Goal: Find specific page/section: Find specific page/section

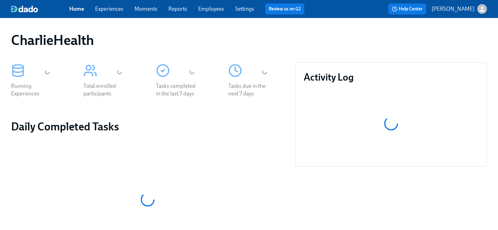
click at [120, 10] on link "Experiences" at bounding box center [109, 9] width 28 height 7
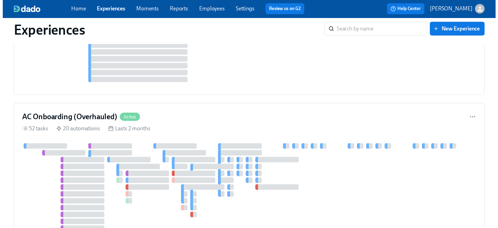
scroll to position [2380, 0]
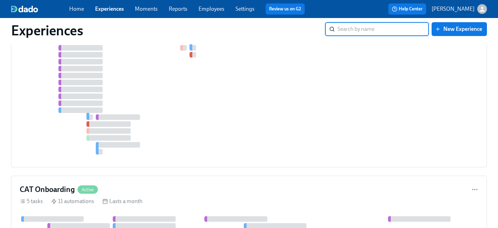
click at [212, 10] on link "Employees" at bounding box center [212, 9] width 26 height 7
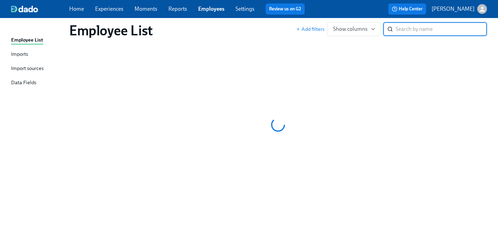
click at [211, 9] on link "Employees" at bounding box center [211, 9] width 26 height 7
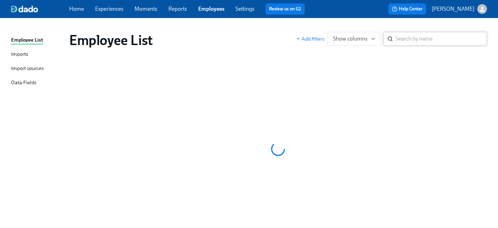
click at [406, 40] on input "search" at bounding box center [441, 39] width 91 height 14
type input "[PERSON_NAME]"
click at [426, 41] on input "[PERSON_NAME]" at bounding box center [441, 39] width 91 height 14
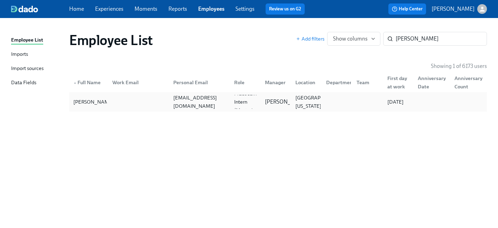
click at [219, 105] on div "[EMAIL_ADDRESS][DOMAIN_NAME]" at bounding box center [200, 101] width 58 height 17
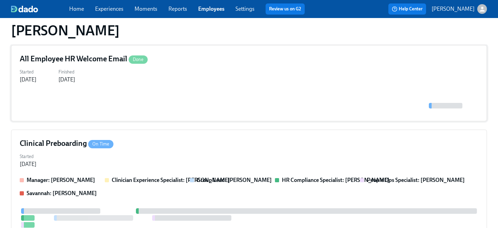
scroll to position [88, 0]
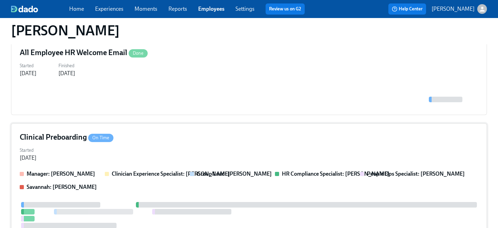
click at [178, 153] on div "Started [DATE]" at bounding box center [249, 153] width 459 height 17
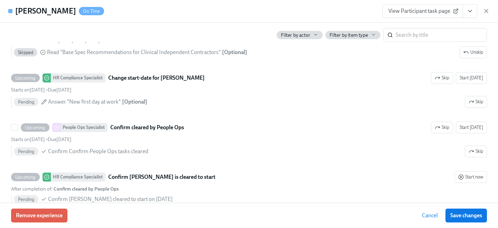
scroll to position [1459, 0]
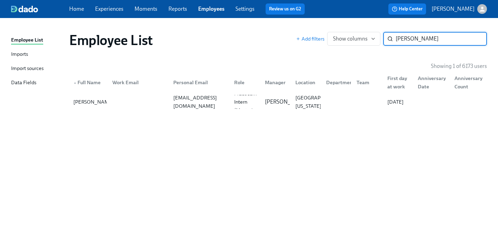
drag, startPoint x: 425, startPoint y: 38, endPoint x: 309, endPoint y: 33, distance: 116.1
click at [322, 35] on div "Add filters Show columns [PERSON_NAME] o ​" at bounding box center [391, 39] width 191 height 14
type input "[PERSON_NAME] re"
click at [209, 107] on div "[EMAIL_ADDRESS][DOMAIN_NAME]" at bounding box center [198, 102] width 61 height 14
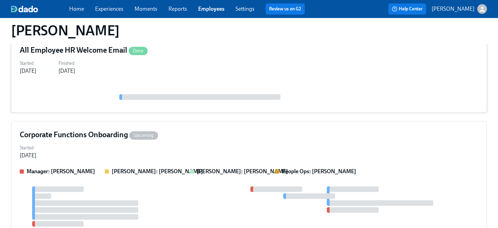
scroll to position [96, 0]
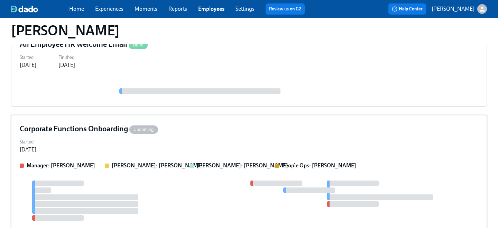
click at [223, 148] on div "Started [DATE]" at bounding box center [249, 145] width 459 height 17
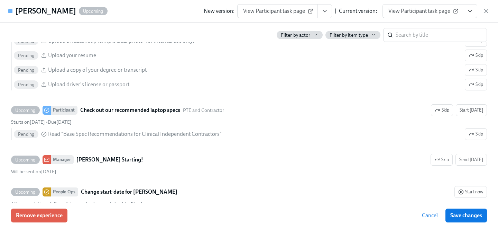
scroll to position [304, 0]
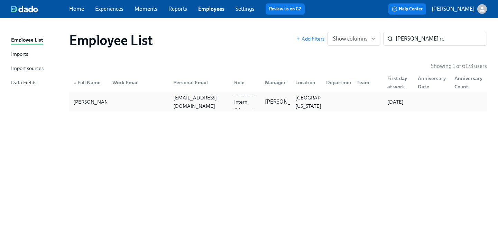
click at [120, 99] on div at bounding box center [137, 102] width 61 height 14
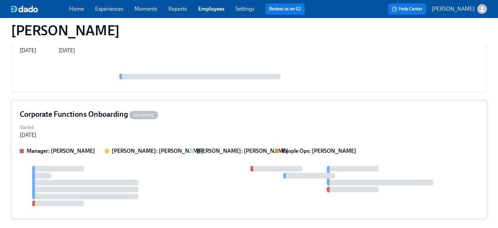
scroll to position [97, 0]
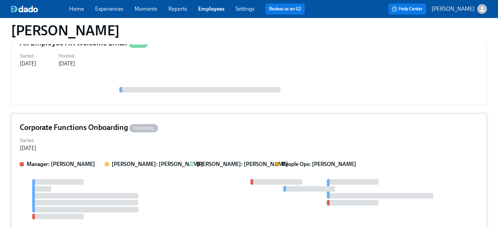
click at [179, 127] on div "Corporate Functions Onboarding Upcoming" at bounding box center [249, 127] width 459 height 10
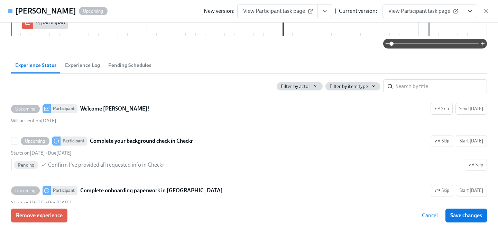
scroll to position [153, 0]
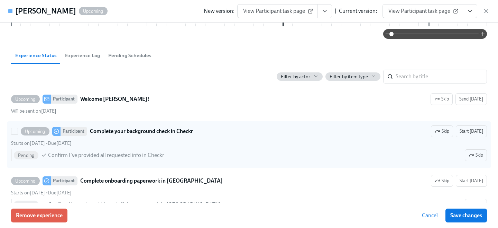
click at [446, 130] on span "Skip" at bounding box center [442, 131] width 15 height 7
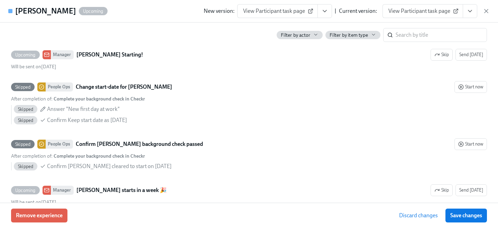
scroll to position [472, 0]
